Goal: Transaction & Acquisition: Purchase product/service

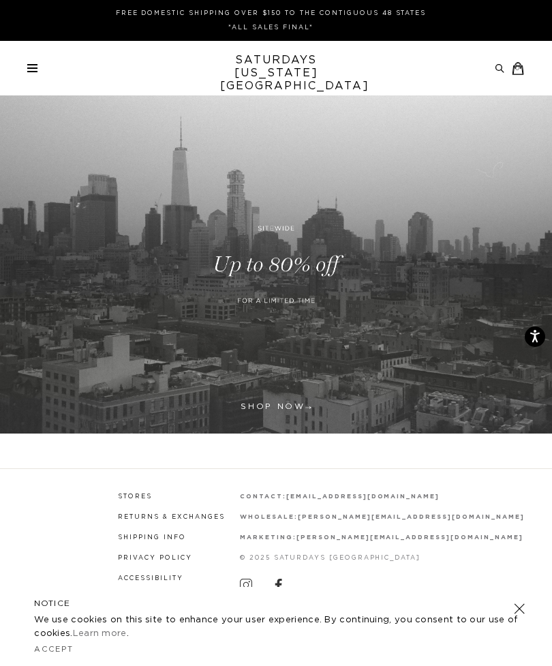
click at [35, 70] on link at bounding box center [32, 68] width 10 height 8
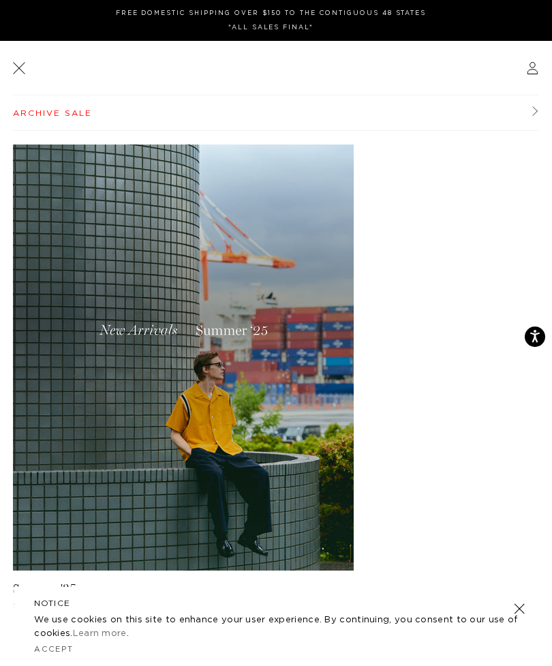
click at [536, 104] on link "Archive Sale" at bounding box center [275, 112] width 525 height 35
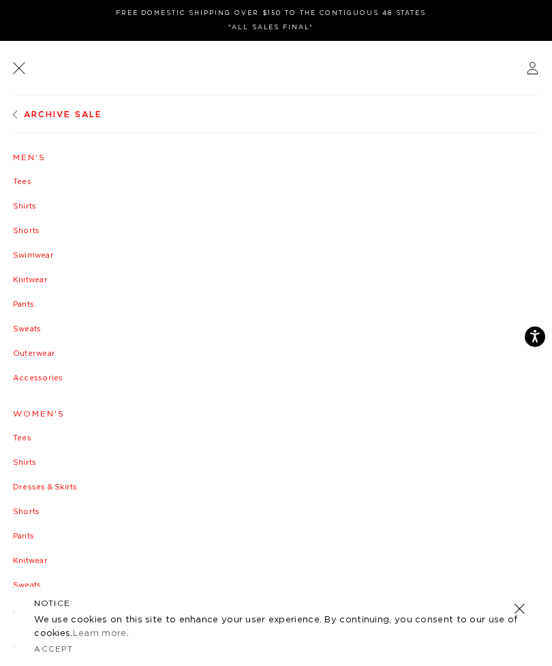
click at [10, 178] on div "Archive Sale Men's Tees Shirts Shorts Swimwear Knitwear Pants" at bounding box center [276, 380] width 552 height 571
click at [18, 182] on link "Tees" at bounding box center [276, 182] width 526 height 8
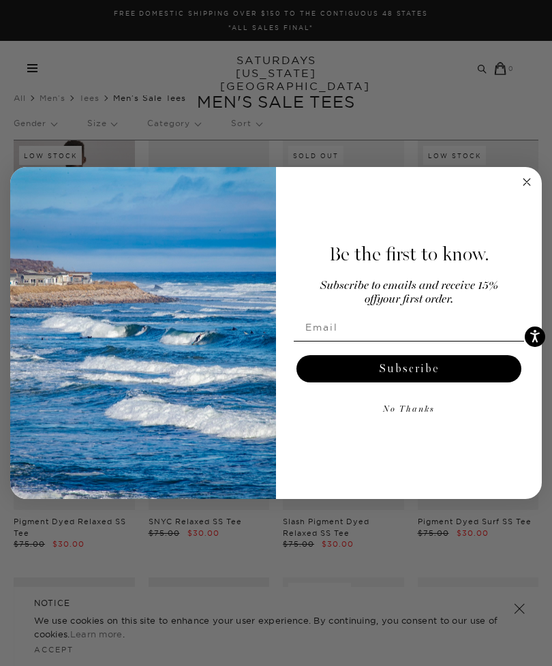
click at [526, 181] on icon "Close dialog" at bounding box center [526, 182] width 7 height 7
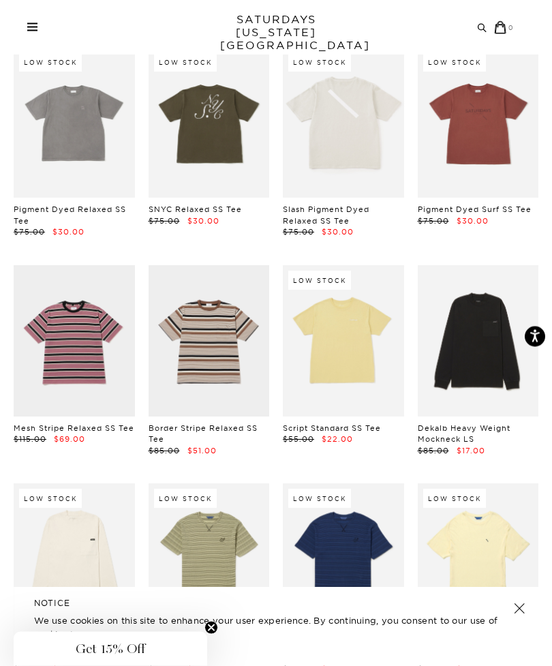
scroll to position [309, 0]
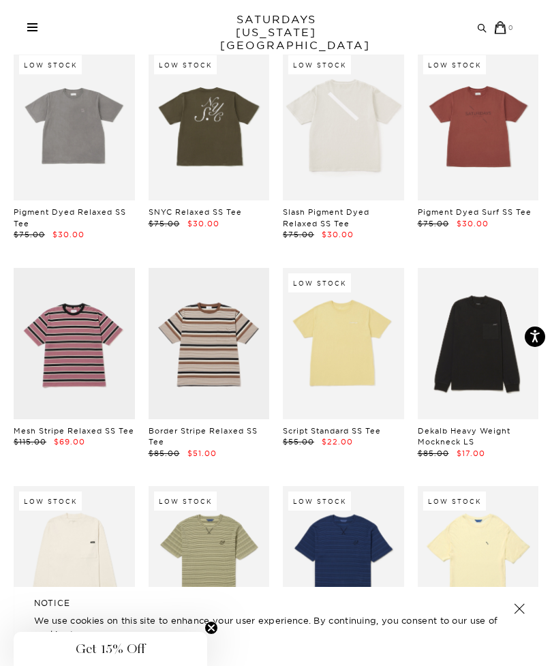
click at [27, 30] on div "Archive Sale Men's Tees Shirts Shorts Swim Knitwear Pants Sweats Women's" at bounding box center [276, 27] width 552 height 13
click at [31, 30] on span at bounding box center [32, 30] width 10 height 1
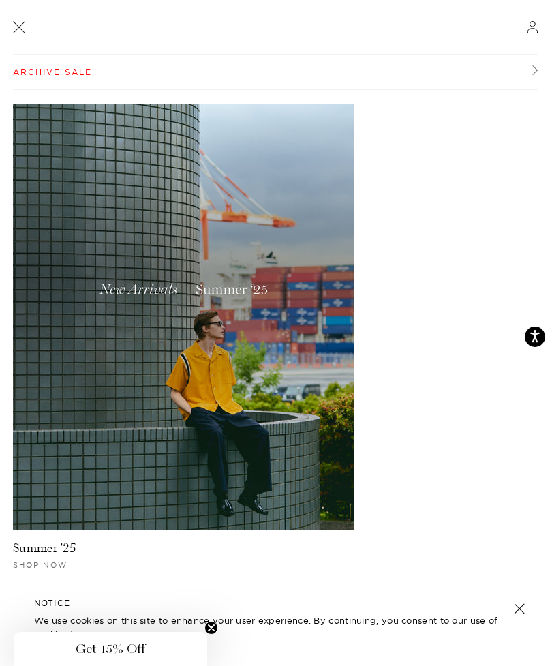
click at [52, 566] on span "Shop Now" at bounding box center [40, 565] width 55 height 10
click at [38, 564] on span "Shop Now" at bounding box center [40, 565] width 55 height 10
click at [514, 612] on link at bounding box center [519, 608] width 19 height 19
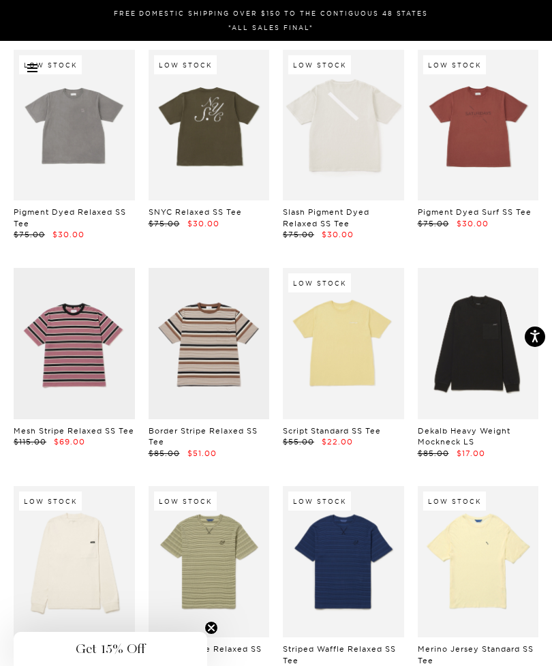
click at [28, 66] on link at bounding box center [32, 68] width 10 height 8
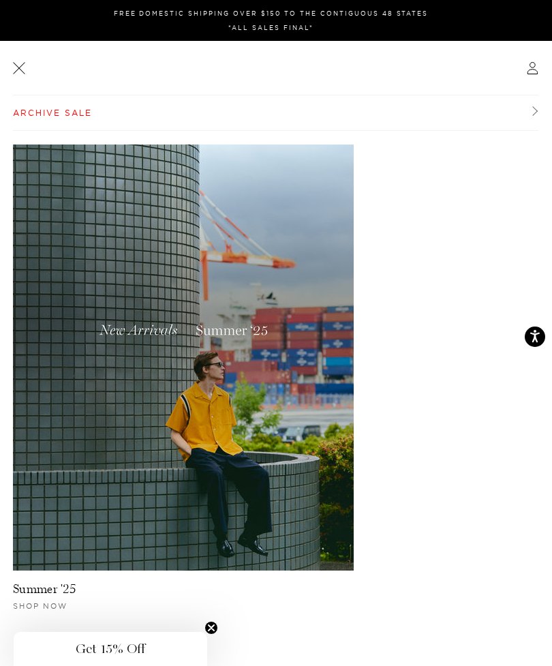
click at [251, 342] on img at bounding box center [183, 357] width 341 height 426
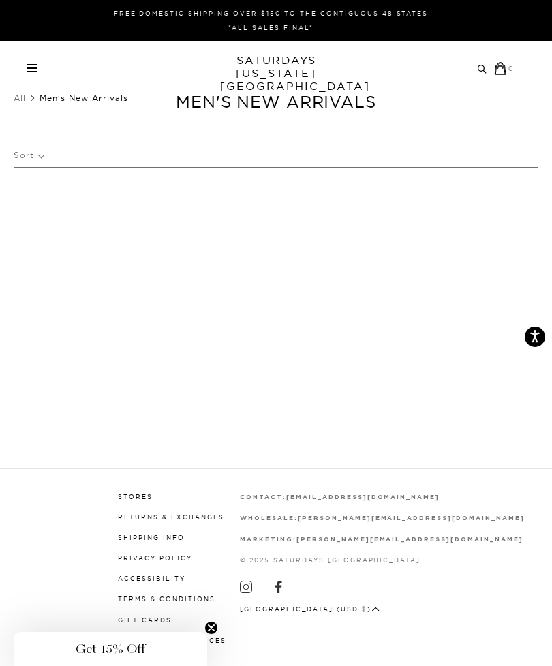
click at [29, 69] on span at bounding box center [32, 67] width 10 height 1
